Goal: Information Seeking & Learning: Learn about a topic

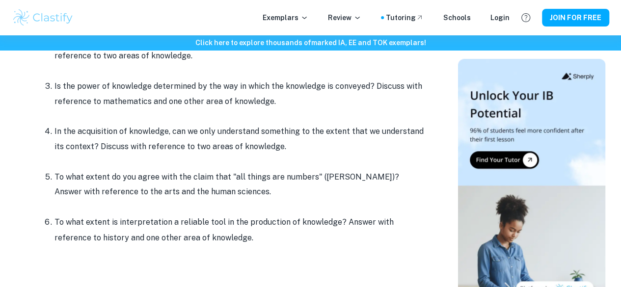
scroll to position [521, 0]
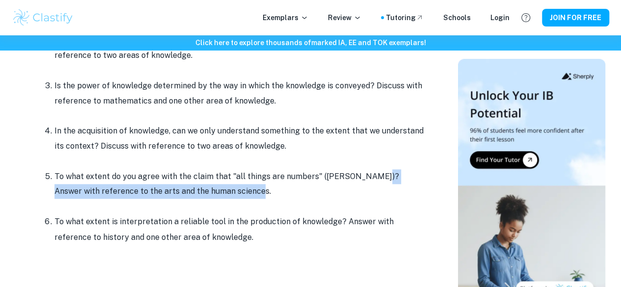
drag, startPoint x: 370, startPoint y: 181, endPoint x: 376, endPoint y: 199, distance: 18.6
click at [376, 199] on p "To what extent do you agree with the claim that "all things are numbers" ([PERS…" at bounding box center [241, 184] width 373 height 30
copy p "Answer with reference to the arts and the human sciences."
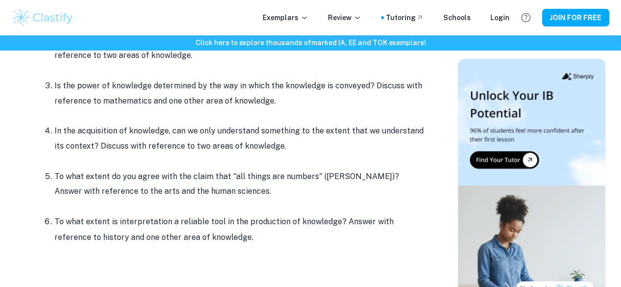
click at [325, 209] on p at bounding box center [241, 206] width 373 height 15
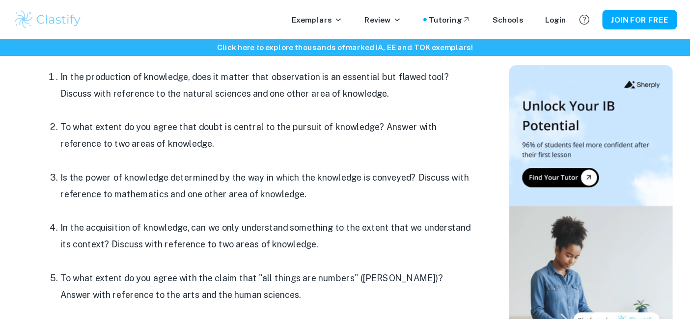
scroll to position [447, 0]
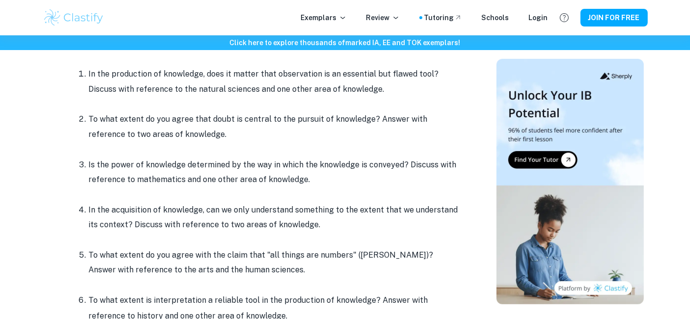
drag, startPoint x: 595, startPoint y: 0, endPoint x: 419, endPoint y: 244, distance: 300.8
click at [419, 244] on p at bounding box center [275, 240] width 373 height 15
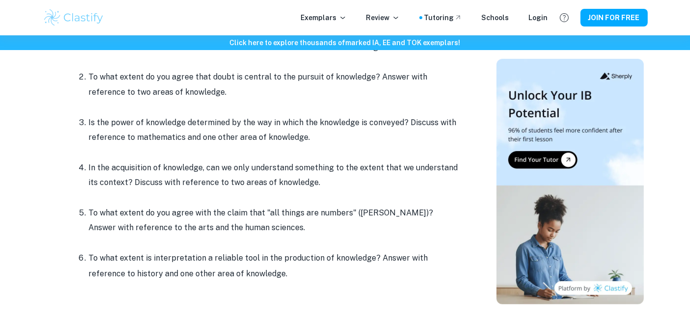
scroll to position [495, 0]
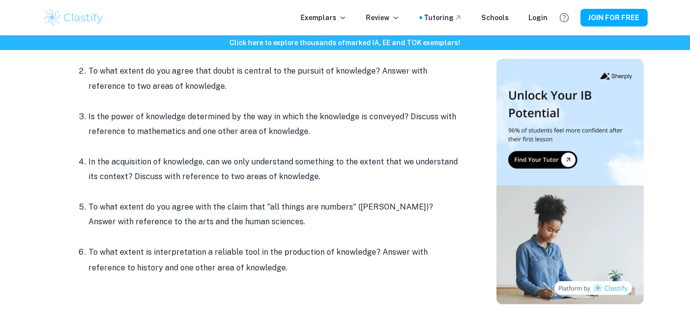
click at [179, 253] on li "To what extent is interpretation a reliable tool in the production of knowledge…" at bounding box center [275, 260] width 373 height 31
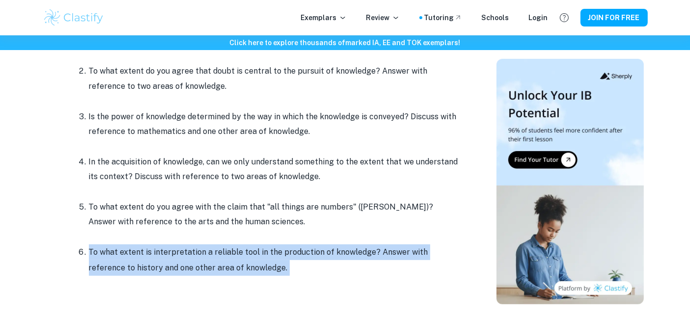
click at [179, 253] on li "To what extent is interpretation a reliable tool in the production of knowledge…" at bounding box center [275, 260] width 373 height 31
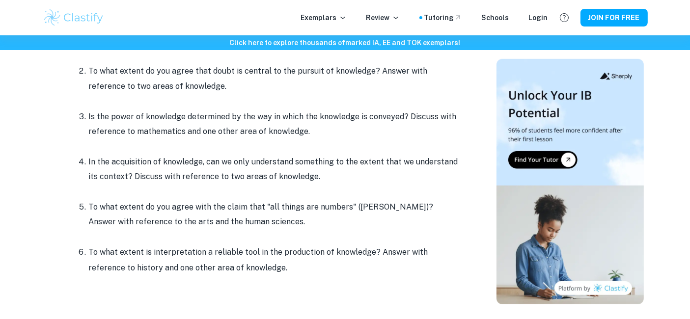
click at [153, 252] on li "To what extent is interpretation a reliable tool in the production of knowledge…" at bounding box center [275, 260] width 373 height 31
drag, startPoint x: 152, startPoint y: 252, endPoint x: 253, endPoint y: 251, distance: 101.2
click at [253, 251] on li "To what extent is interpretation a reliable tool in the production of knowledge…" at bounding box center [275, 260] width 373 height 31
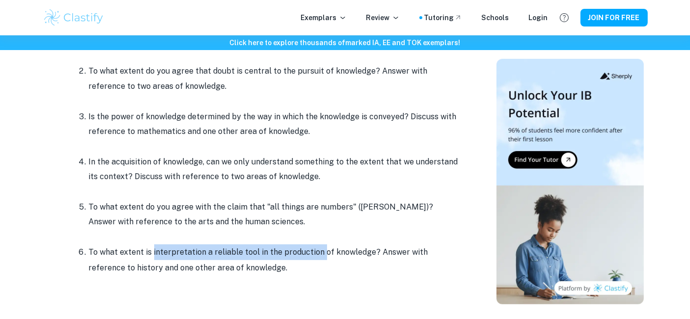
drag, startPoint x: 152, startPoint y: 252, endPoint x: 320, endPoint y: 252, distance: 168.0
click at [320, 252] on li "To what extent is interpretation a reliable tool in the production of knowledge…" at bounding box center [275, 260] width 373 height 31
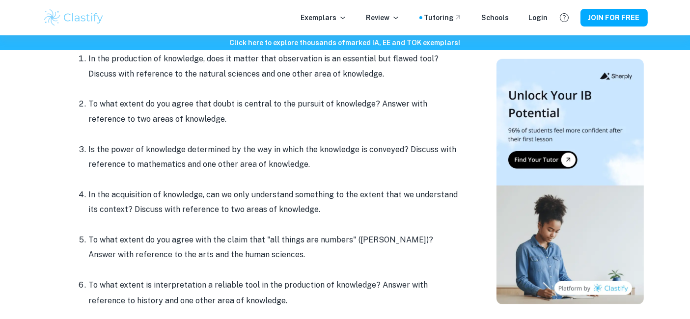
scroll to position [456, 0]
